Goal: Use online tool/utility: Utilize a website feature to perform a specific function

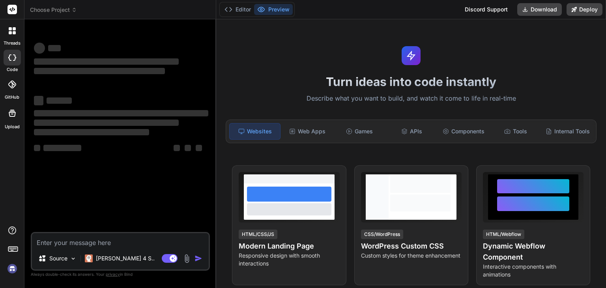
type textarea "x"
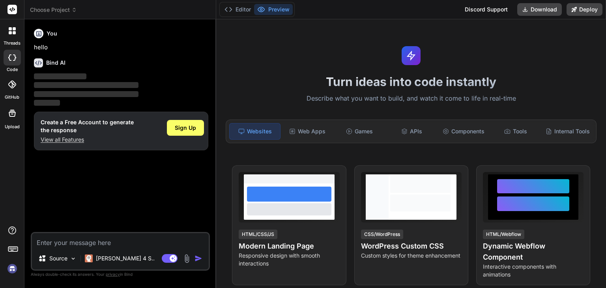
type textarea "# ✅ Loremip dol sitametco adipisci !eli seddoei -t incidi utlab etdolore magnaa…"
type textarea "x"
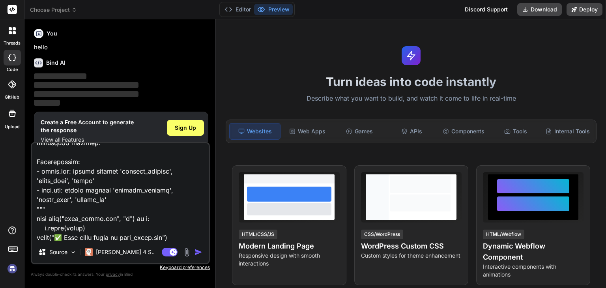
type textarea "# ✅ Loremip dol sitametco adipisci !eli seddoei -t incidi utlab etdolore magnaa…"
click at [200, 253] on img "button" at bounding box center [199, 252] width 8 height 8
click at [194, 132] on div "Sign Up" at bounding box center [185, 128] width 37 height 16
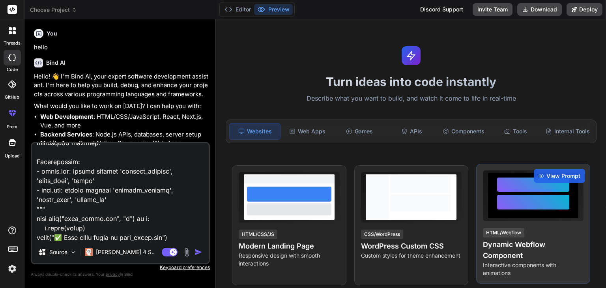
type textarea "x"
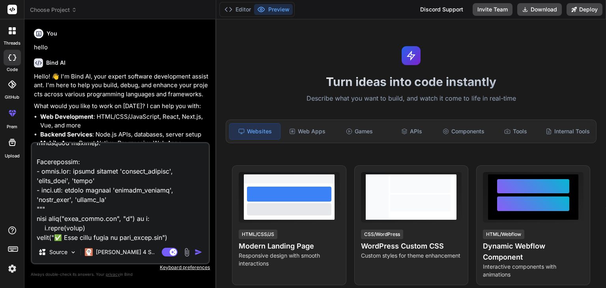
scroll to position [84, 0]
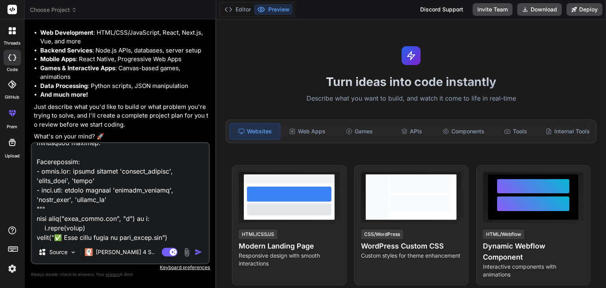
click at [180, 232] on textarea at bounding box center [120, 192] width 177 height 98
type textarea "x"
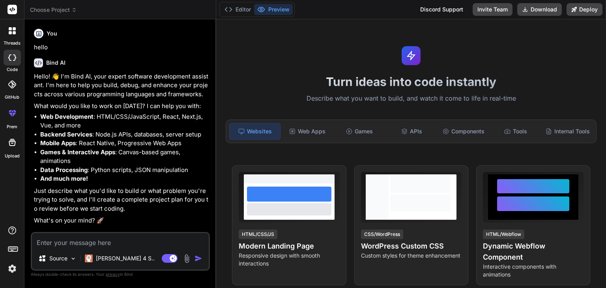
scroll to position [0, 0]
paste textarea "import pandas as pd import numpy as np import requests import logging from skle…"
type textarea "import pandas as pd import numpy as np import requests import logging from skle…"
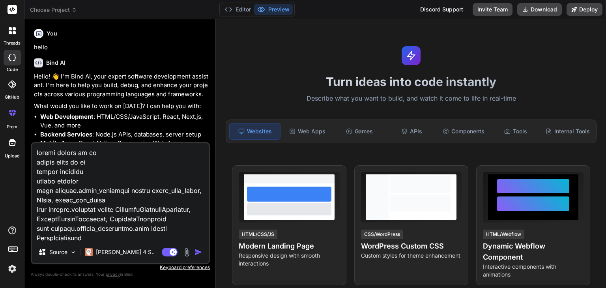
scroll to position [3543, 0]
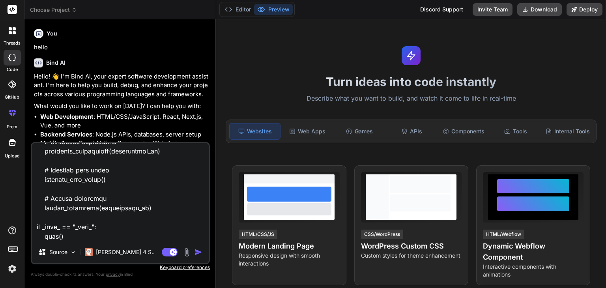
type textarea "x"
type textarea "import pandas as pd import numpy as np import requests import logging from skle…"
type textarea "x"
type textarea "import pandas as pd import numpy as np import requests import logging from skle…"
type textarea "x"
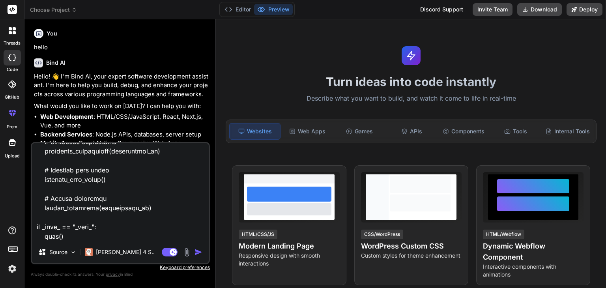
type textarea "import pandas as pd import numpy as np import requests import logging from skle…"
type textarea "x"
type textarea "import pandas as pd import numpy as np import requests import logging from skle…"
type textarea "x"
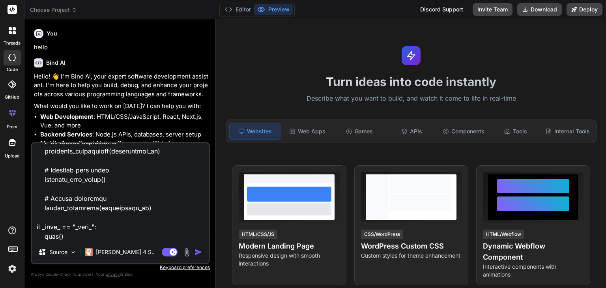
type textarea "import pandas as pd import numpy as np import requests import logging from skle…"
type textarea "x"
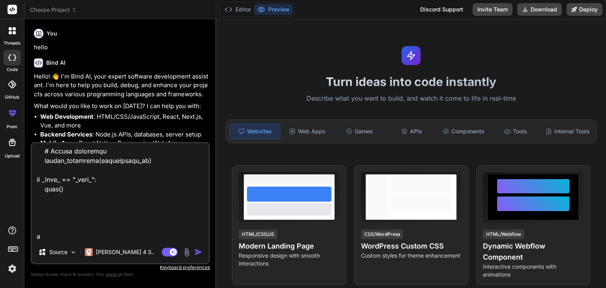
type textarea "import pandas as pd import numpy as np import requests import logging from skle…"
type textarea "x"
type textarea "import pandas as pd import numpy as np import requests import logging from skle…"
type textarea "x"
type textarea "import pandas as pd import numpy as np import requests import logging from skle…"
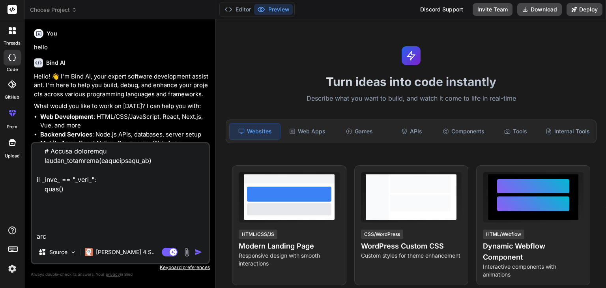
type textarea "x"
type textarea "import pandas as pd import numpy as np import requests import logging from skle…"
type textarea "x"
type textarea "import pandas as pd import numpy as np import requests import logging from skle…"
type textarea "x"
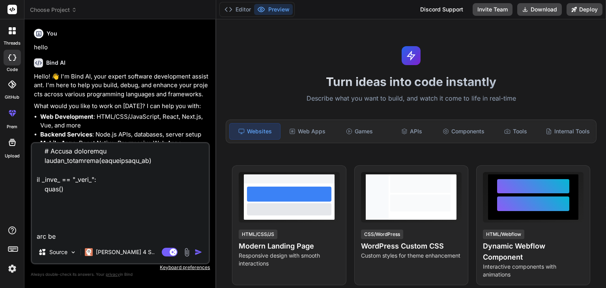
type textarea "import pandas as pd import numpy as np import requests import logging from skle…"
type textarea "x"
type textarea "import pandas as pd import numpy as np import requests import logging from skle…"
type textarea "x"
type textarea "import pandas as pd import numpy as np import requests import logging from skle…"
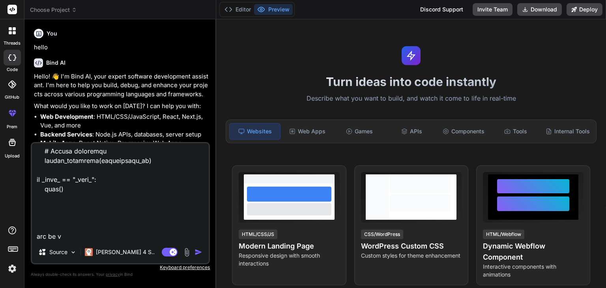
type textarea "x"
type textarea "import pandas as pd import numpy as np import requests import logging from skle…"
type textarea "x"
type textarea "import pandas as pd import numpy as np import requests import logging from skle…"
type textarea "x"
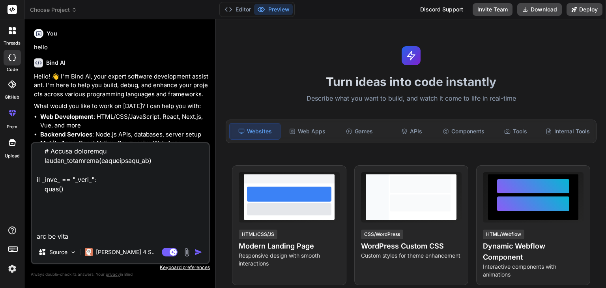
type textarea "import pandas as pd import numpy as np import requests import logging from skle…"
type textarea "x"
type textarea "import pandas as pd import numpy as np import requests import logging from skle…"
type textarea "x"
type textarea "import pandas as pd import numpy as np import requests import logging from skle…"
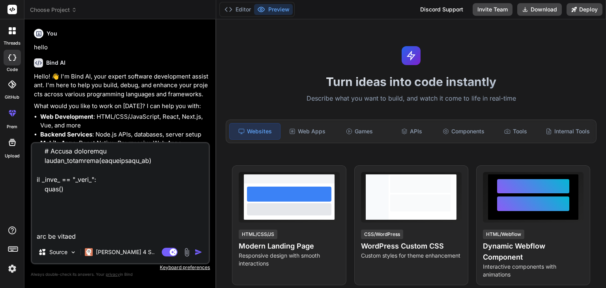
type textarea "x"
type textarea "import pandas as pd import numpy as np import requests import logging from skle…"
type textarea "x"
type textarea "import pandas as pd import numpy as np import requests import logging from skle…"
type textarea "x"
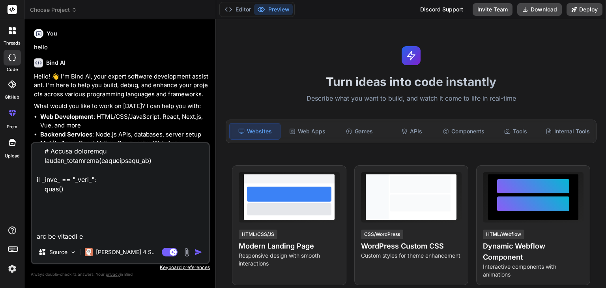
type textarea "import pandas as pd import numpy as np import requests import logging from skle…"
type textarea "x"
type textarea "import pandas as pd import numpy as np import requests import logging from skle…"
type textarea "x"
type textarea "import pandas as pd import numpy as np import requests import logging from skle…"
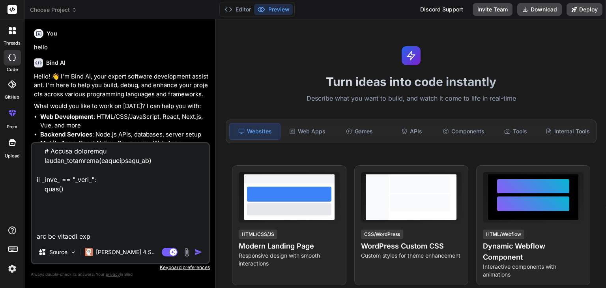
type textarea "x"
type textarea "import pandas as pd import numpy as np import requests import logging from skle…"
type textarea "x"
type textarea "import pandas as pd import numpy as np import requests import logging from skle…"
type textarea "x"
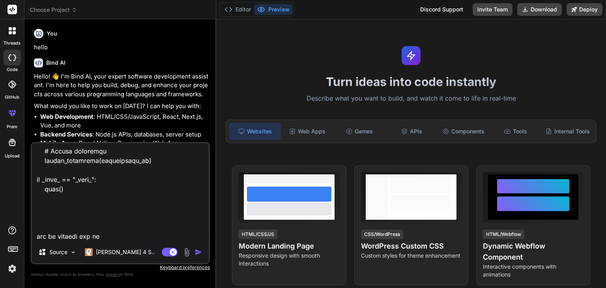
type textarea "import pandas as pd import numpy as np import requests import logging from skle…"
type textarea "x"
type textarea "import pandas as pd import numpy as np import requests import logging from skle…"
type textarea "x"
type textarea "import pandas as pd import numpy as np import requests import logging from skle…"
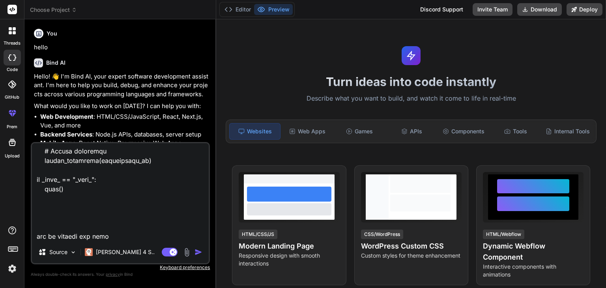
type textarea "x"
type textarea "import pandas as pd import numpy as np import requests import logging from skle…"
type textarea "x"
type textarea "import pandas as pd import numpy as np import requests import logging from skle…"
type textarea "x"
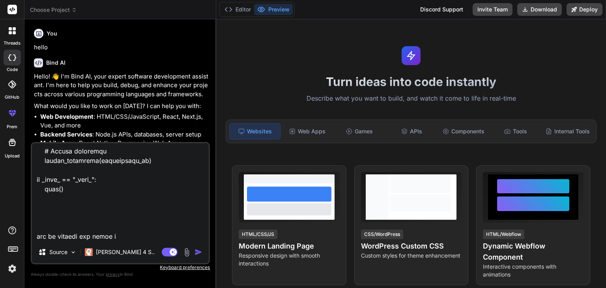
type textarea "import pandas as pd import numpy as np import requests import logging from skle…"
type textarea "x"
type textarea "import pandas as pd import numpy as np import requests import logging from skle…"
type textarea "x"
type textarea "import pandas as pd import numpy as np import requests import logging from skle…"
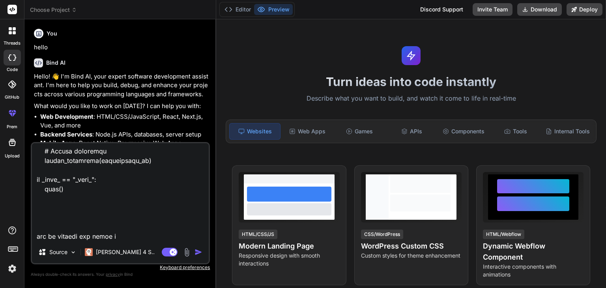
type textarea "x"
type textarea "import pandas as pd import numpy as np import requests import logging from skle…"
type textarea "x"
type textarea "import pandas as pd import numpy as np import requests import logging from skle…"
type textarea "x"
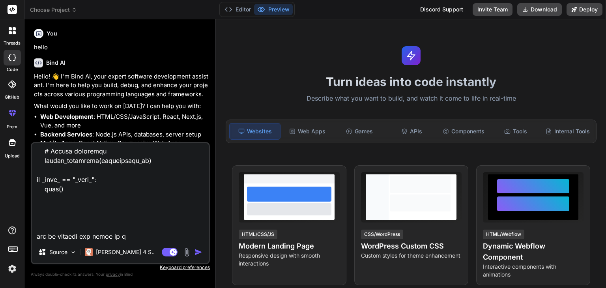
type textarea "import pandas as pd import numpy as np import requests import logging from skle…"
type textarea "x"
type textarea "import pandas as pd import numpy as np import requests import logging from skle…"
type textarea "x"
type textarea "import pandas as pd import numpy as np import requests import logging from skle…"
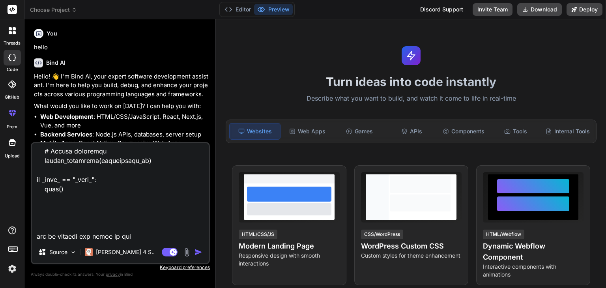
type textarea "x"
type textarea "import pandas as pd import numpy as np import requests import logging from skle…"
type textarea "x"
type textarea "import pandas as pd import numpy as np import requests import logging from skle…"
type textarea "x"
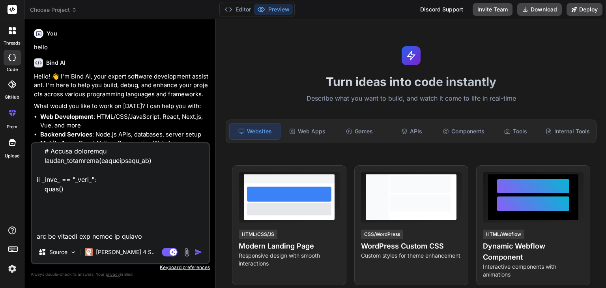
type textarea "import pandas as pd import numpy as np import requests import logging from skle…"
type textarea "x"
type textarea "import pandas as pd import numpy as np import requests import logging from skle…"
type textarea "x"
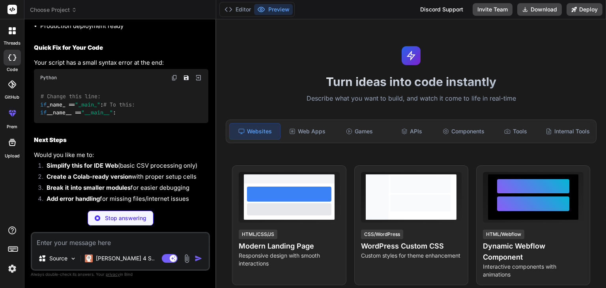
scroll to position [2382, 0]
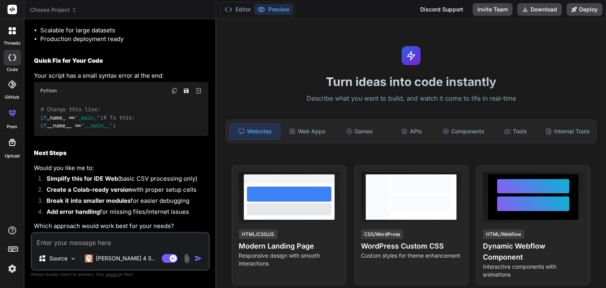
type textarea "x"
type textarea "o"
type textarea "x"
type textarea "ok"
type textarea "x"
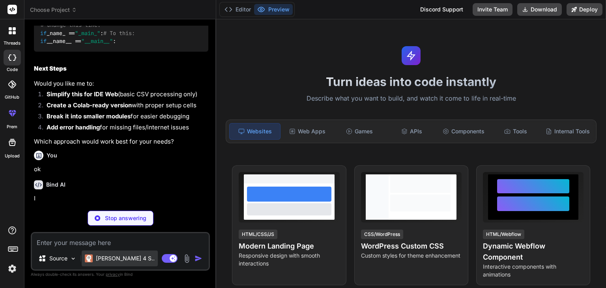
scroll to position [2464, 0]
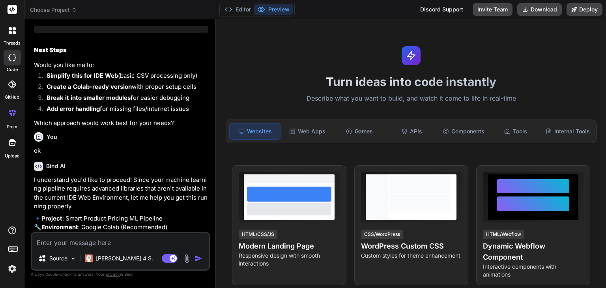
type textarea "x"
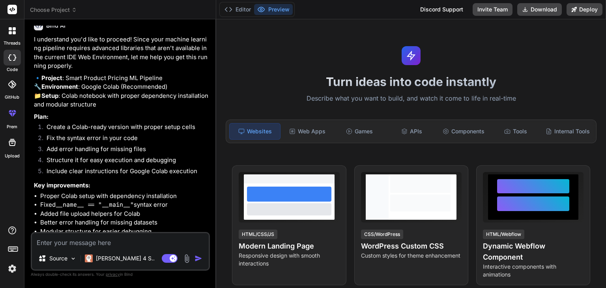
scroll to position [2670, 0]
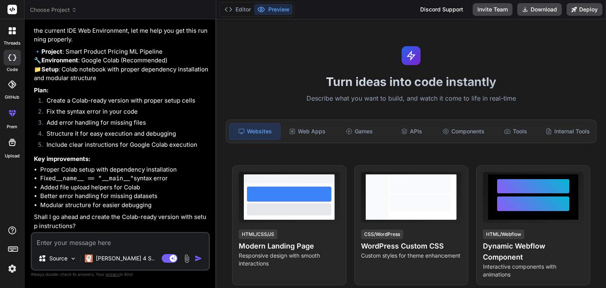
click at [125, 239] on textarea at bounding box center [120, 240] width 177 height 14
type textarea "f"
type textarea "x"
type textarea "fi"
type textarea "x"
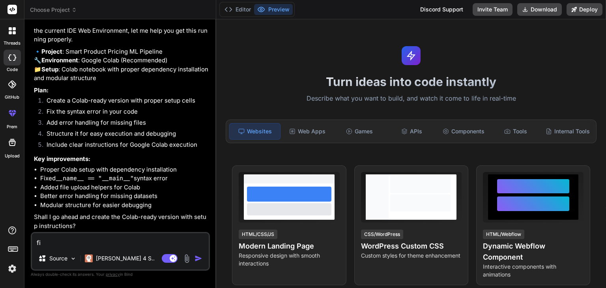
type textarea "fir"
type textarea "x"
type textarea "firs"
type textarea "x"
type textarea "first"
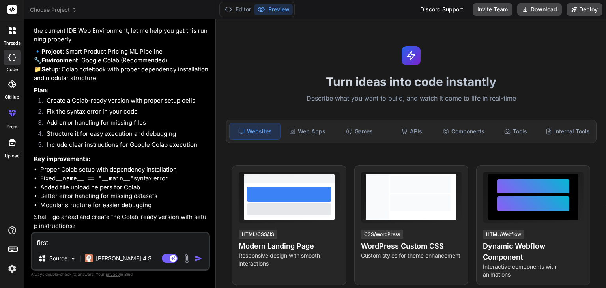
type textarea "x"
type textarea "first"
type textarea "x"
type textarea "first s"
type textarea "x"
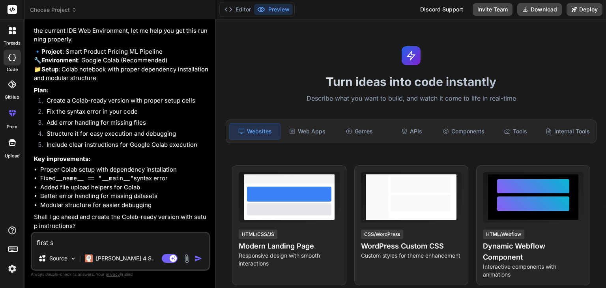
type textarea "first sh"
type textarea "x"
type textarea "first sho"
type textarea "x"
type textarea "first show"
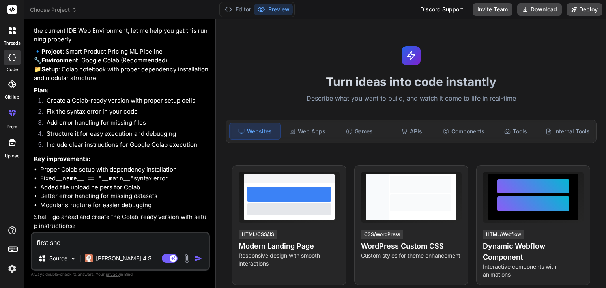
type textarea "x"
type textarea "first show"
type textarea "x"
type textarea "first show m"
type textarea "x"
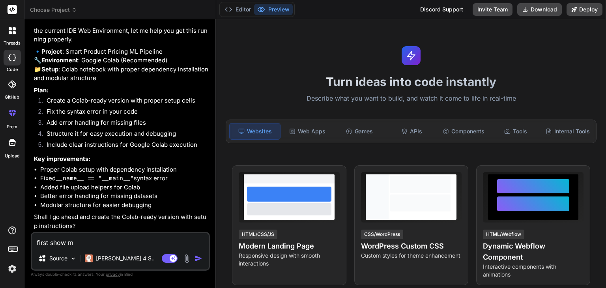
type textarea "first show me"
type textarea "x"
type textarea "first show me"
type textarea "x"
type textarea "first show me w"
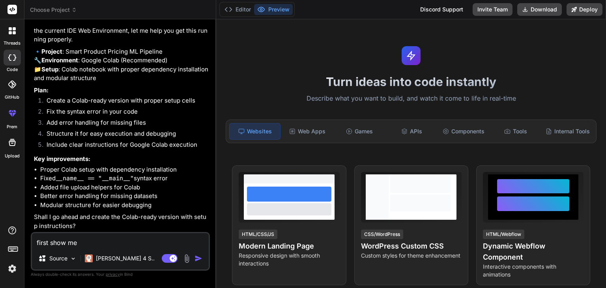
type textarea "x"
type textarea "first show me wh"
type textarea "x"
type textarea "first show me wha"
type textarea "x"
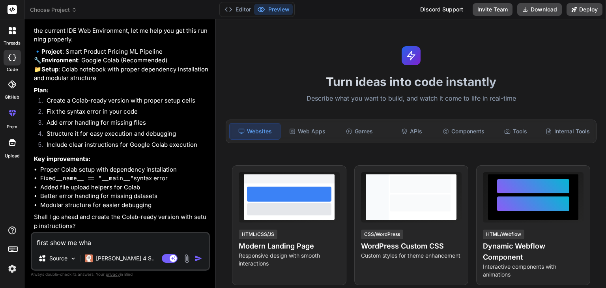
type textarea "first show me what"
type textarea "x"
type textarea "first show me whats"
type textarea "x"
type textarea "first show me whats"
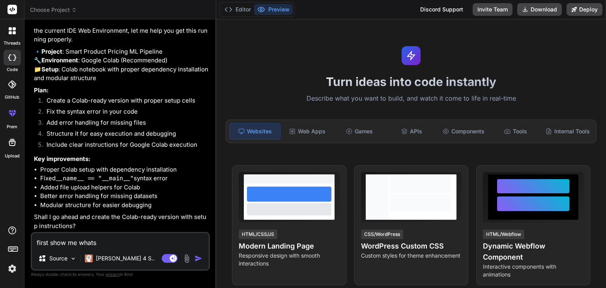
type textarea "x"
type textarea "first show me whats t"
type textarea "x"
type textarea "first show me whats th"
type textarea "x"
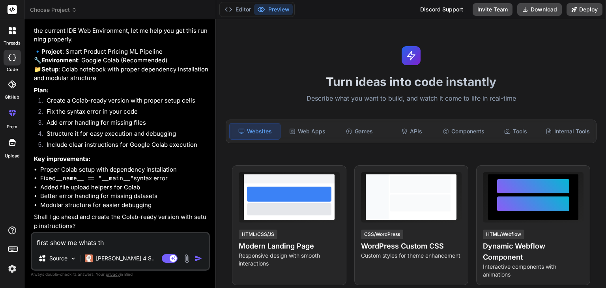
type textarea "first show me whats the"
type textarea "x"
type textarea "first show me whats the"
type textarea "x"
type textarea "first show me whats the o"
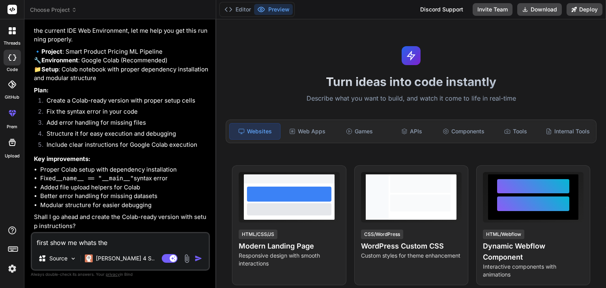
type textarea "x"
type textarea "first show me whats the ou"
type textarea "x"
type textarea "first show me whats the out"
type textarea "x"
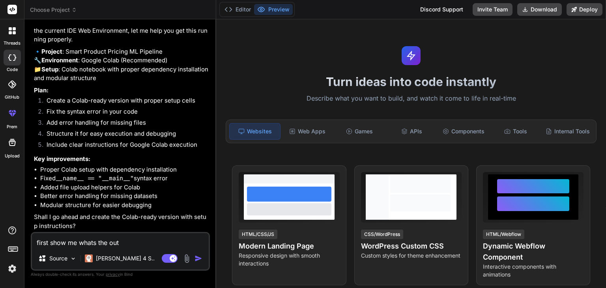
type textarea "first show me whats the outp"
type textarea "x"
type textarea "first show me whats the outpu"
type textarea "x"
type textarea "first show me whats the output"
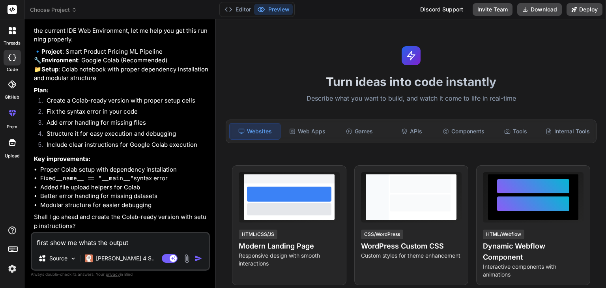
type textarea "x"
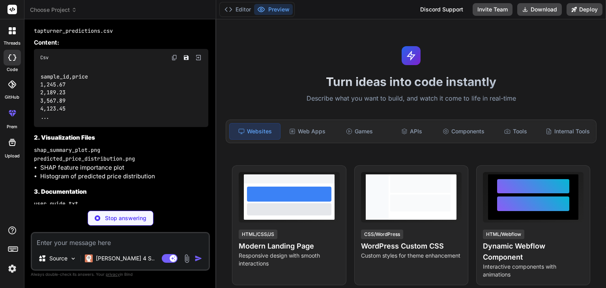
scroll to position [2941, 0]
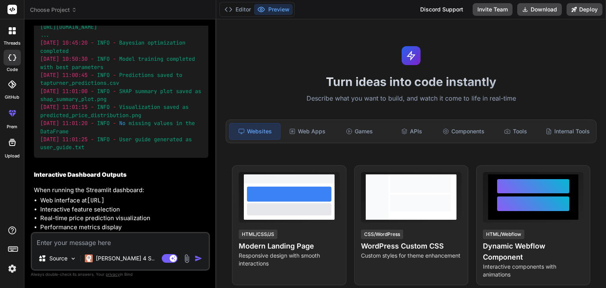
type textarea "x"
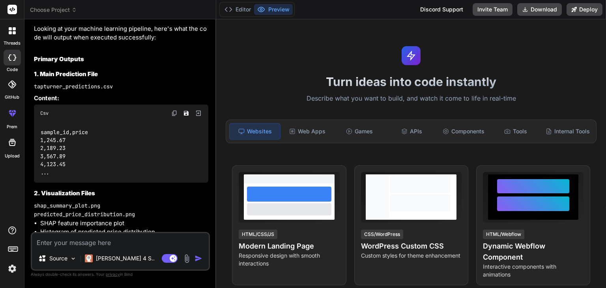
scroll to position [2914, 0]
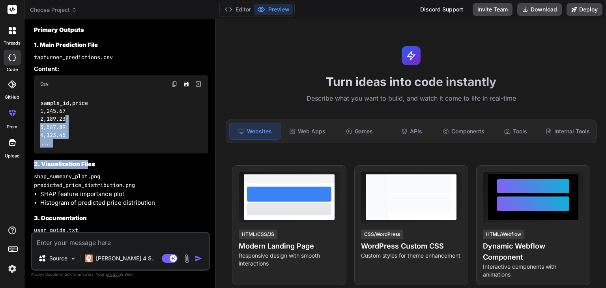
drag, startPoint x: 95, startPoint y: 162, endPoint x: 88, endPoint y: 193, distance: 31.5
click at [88, 154] on div "sample_id,price 1,245.67 2,189.23 3,567.89 4,123.45 ..." at bounding box center [121, 123] width 174 height 61
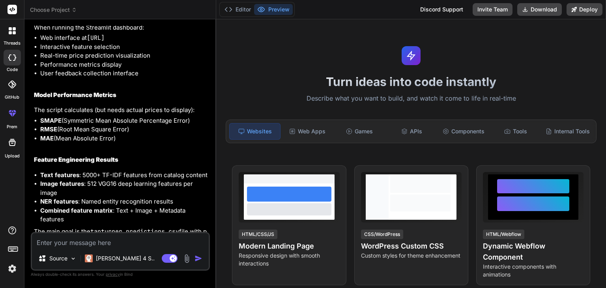
scroll to position [3503, 0]
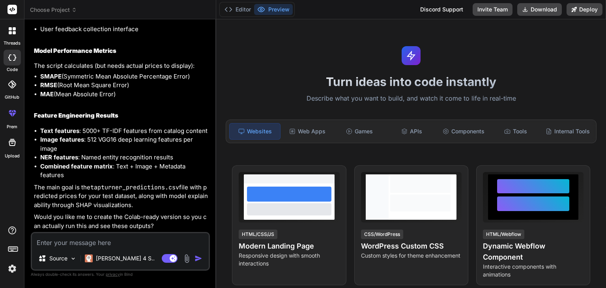
click at [129, 236] on textarea at bounding box center [120, 240] width 177 height 14
type textarea "j"
type textarea "x"
type textarea "ju"
type textarea "x"
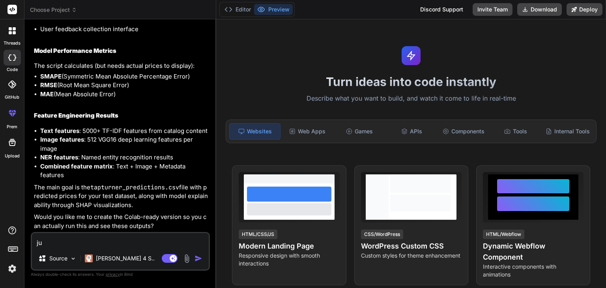
type textarea "jus"
type textarea "x"
type textarea "just"
type textarea "x"
type textarea "just"
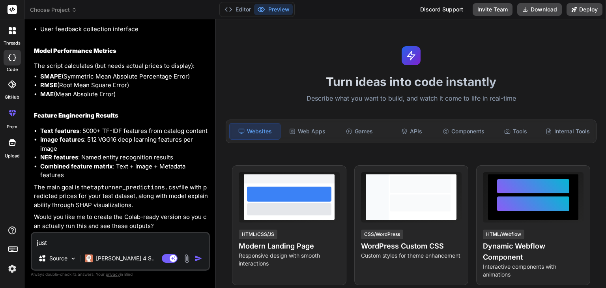
type textarea "x"
type textarea "just g"
type textarea "x"
type textarea "just gi"
type textarea "x"
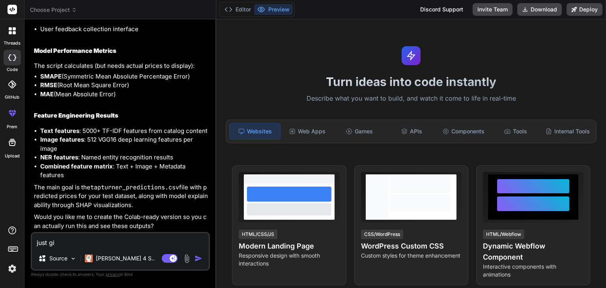
type textarea "just giv"
type textarea "x"
type textarea "just give"
type textarea "x"
type textarea "just give"
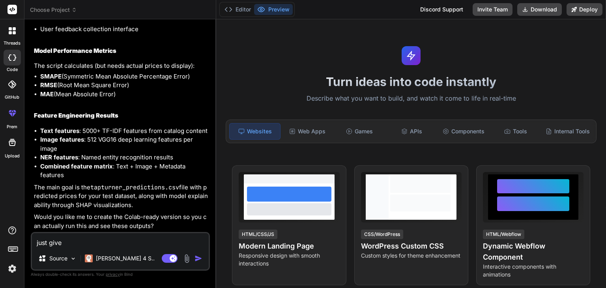
type textarea "x"
type textarea "just give c"
type textarea "x"
type textarea "just give co"
type textarea "x"
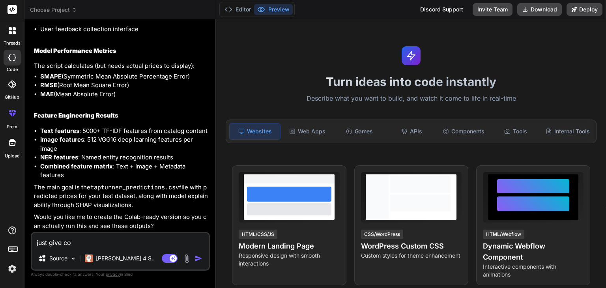
type textarea "just give com"
type textarea "x"
type textarea "just give comp"
type textarea "x"
type textarea "just give compl"
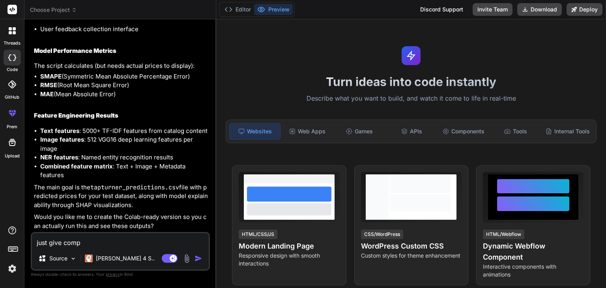
type textarea "x"
type textarea "just give comple"
type textarea "x"
type textarea "just give complet"
type textarea "x"
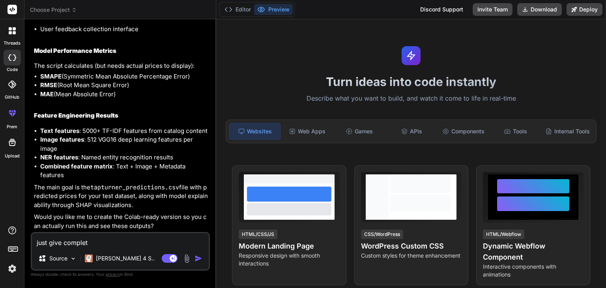
type textarea "just give complete"
type textarea "x"
type textarea "just give complete"
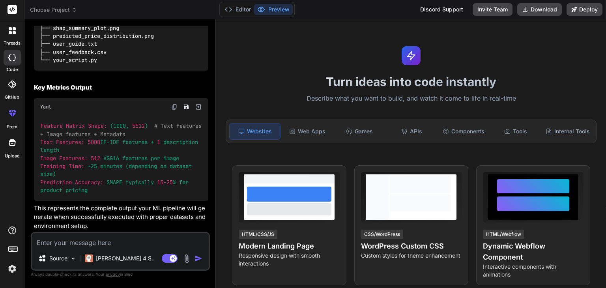
scroll to position [5212, 0]
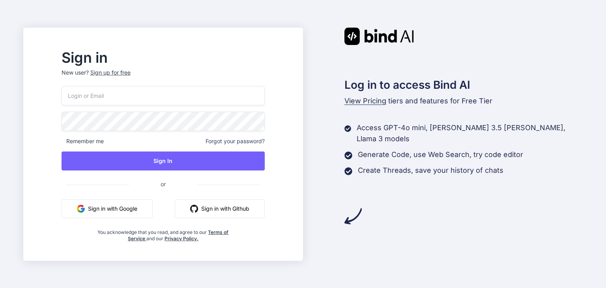
click at [135, 205] on button "Sign in with Google" at bounding box center [107, 208] width 91 height 19
